Goal: Information Seeking & Learning: Learn about a topic

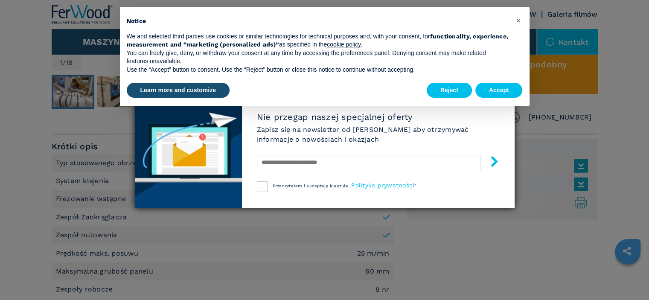
scroll to position [489, 0]
click at [517, 20] on span "×" at bounding box center [517, 20] width 5 height 10
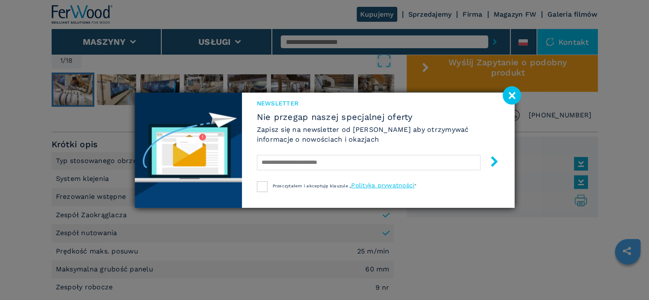
click at [508, 92] on image at bounding box center [512, 95] width 18 height 18
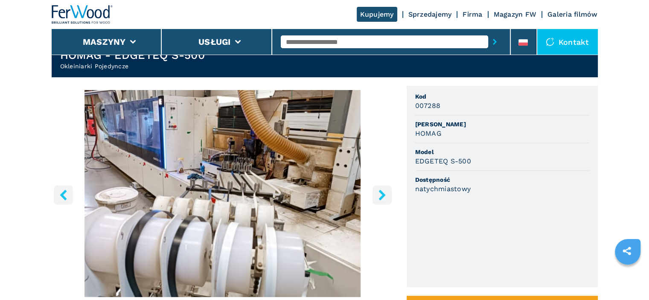
scroll to position [239, 0]
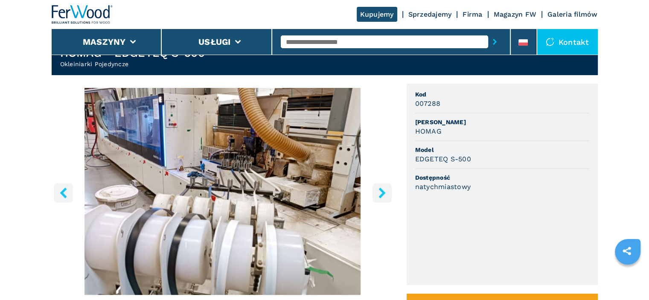
click at [377, 189] on icon "right-button" at bounding box center [382, 192] width 11 height 11
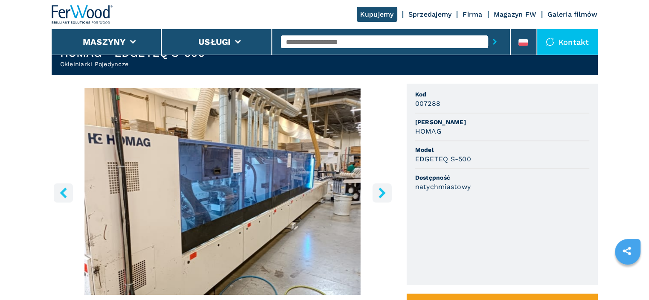
click at [377, 189] on icon "right-button" at bounding box center [382, 192] width 11 height 11
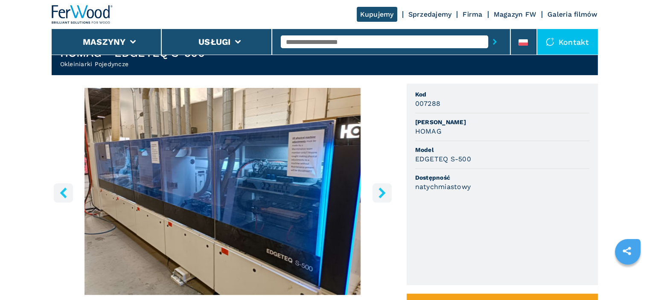
click at [377, 189] on icon "right-button" at bounding box center [382, 192] width 11 height 11
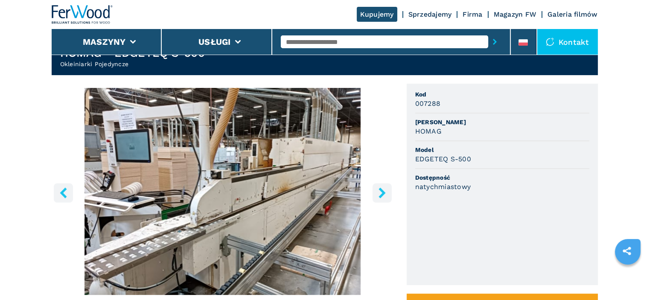
click at [377, 189] on icon "right-button" at bounding box center [382, 192] width 11 height 11
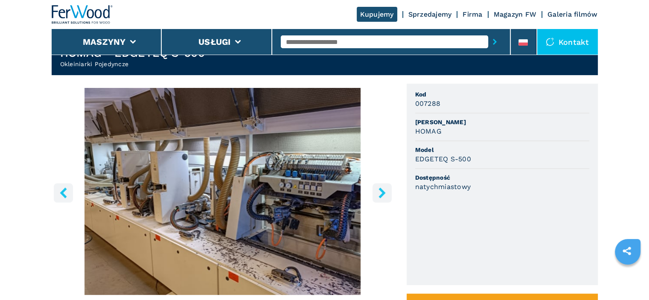
click at [377, 189] on icon "right-button" at bounding box center [382, 192] width 11 height 11
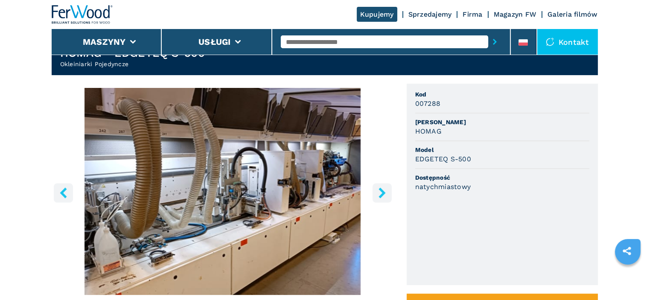
click at [377, 189] on icon "right-button" at bounding box center [382, 192] width 11 height 11
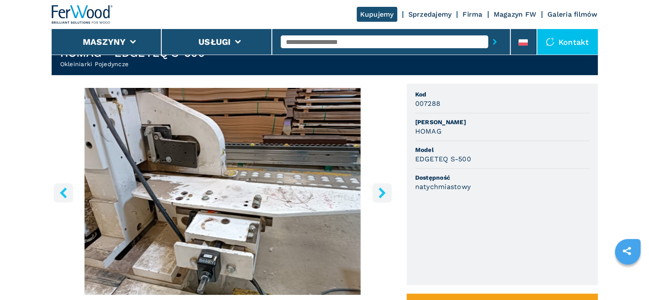
click at [377, 189] on icon "right-button" at bounding box center [382, 192] width 11 height 11
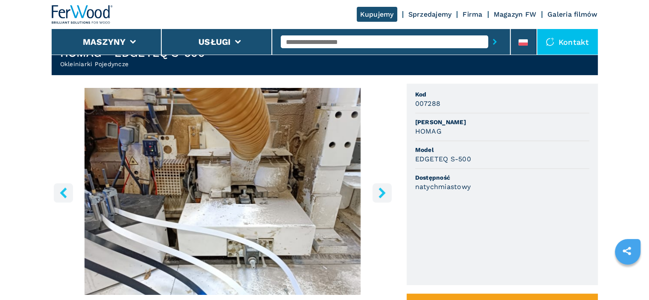
click at [377, 189] on icon "right-button" at bounding box center [382, 192] width 11 height 11
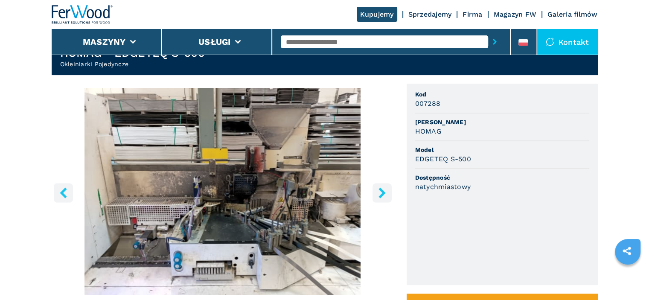
click at [377, 189] on icon "right-button" at bounding box center [382, 192] width 11 height 11
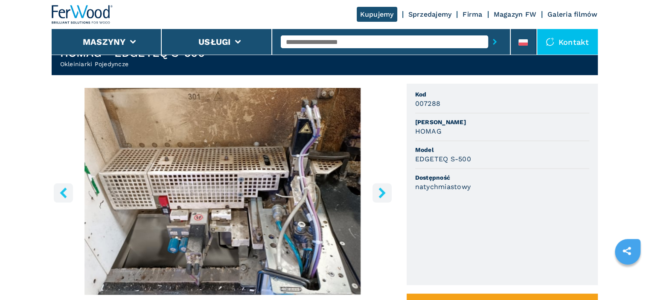
click at [377, 189] on icon "right-button" at bounding box center [382, 192] width 11 height 11
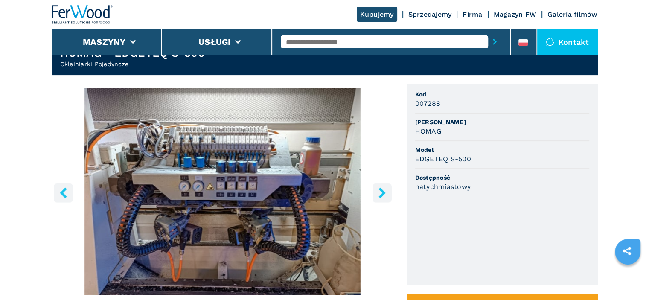
click at [377, 189] on icon "right-button" at bounding box center [382, 192] width 11 height 11
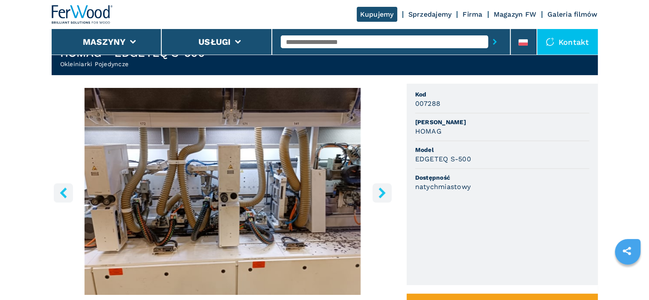
click at [377, 189] on icon "right-button" at bounding box center [382, 192] width 11 height 11
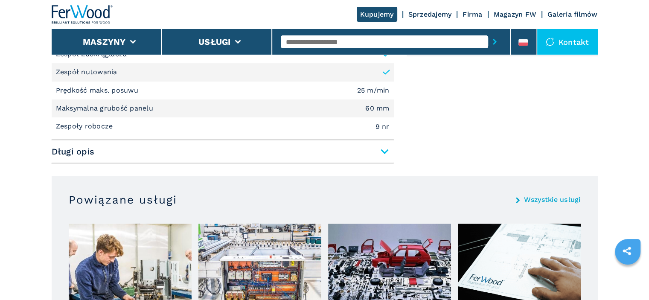
scroll to position [650, 0]
click at [277, 148] on span "Długi opis" at bounding box center [223, 150] width 342 height 15
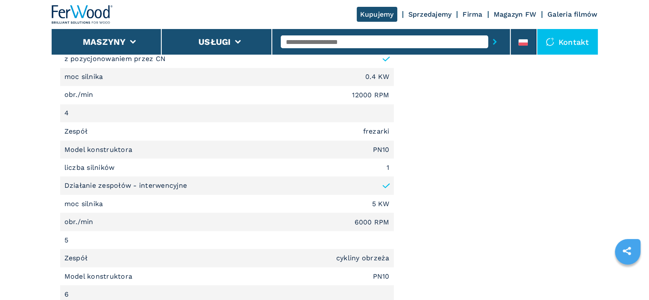
scroll to position [1502, 0]
